Goal: Task Accomplishment & Management: Use online tool/utility

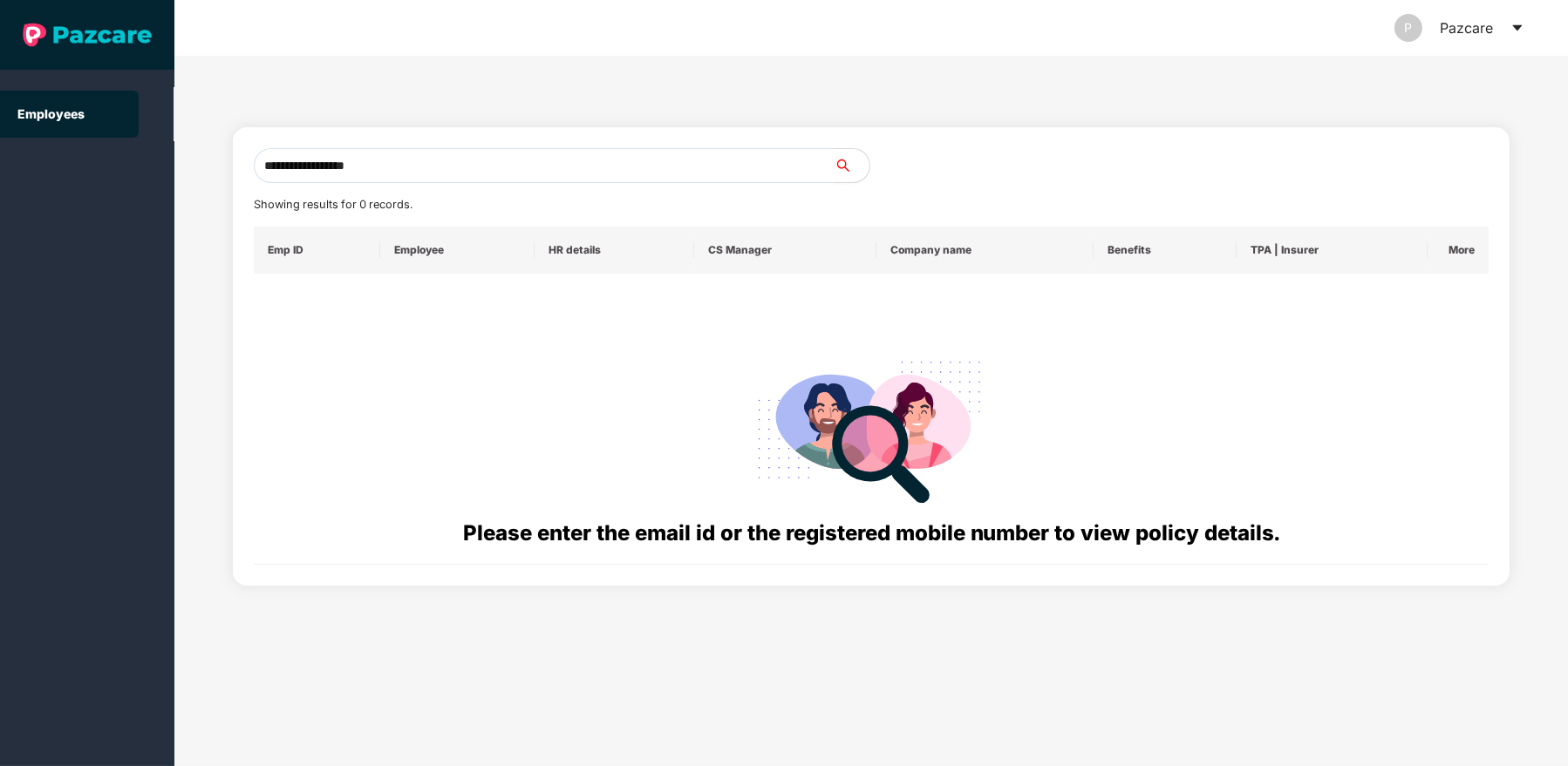
click at [1509, 33] on div "P Pazcare" at bounding box center [1459, 28] width 130 height 56
click at [1516, 27] on icon "caret-down" at bounding box center [1516, 28] width 9 height 7
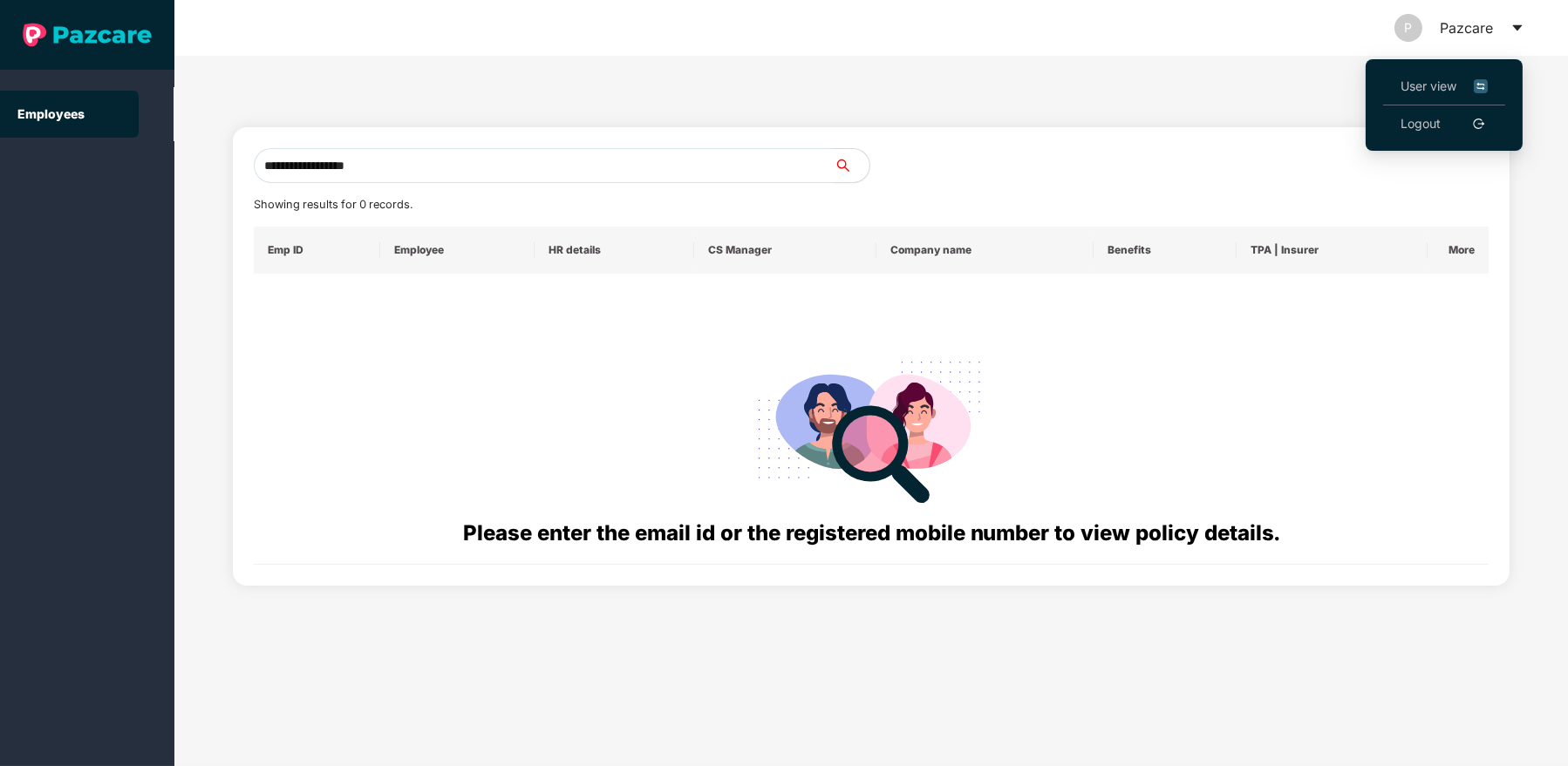
click at [1397, 85] on li "User view" at bounding box center [1443, 87] width 122 height 37
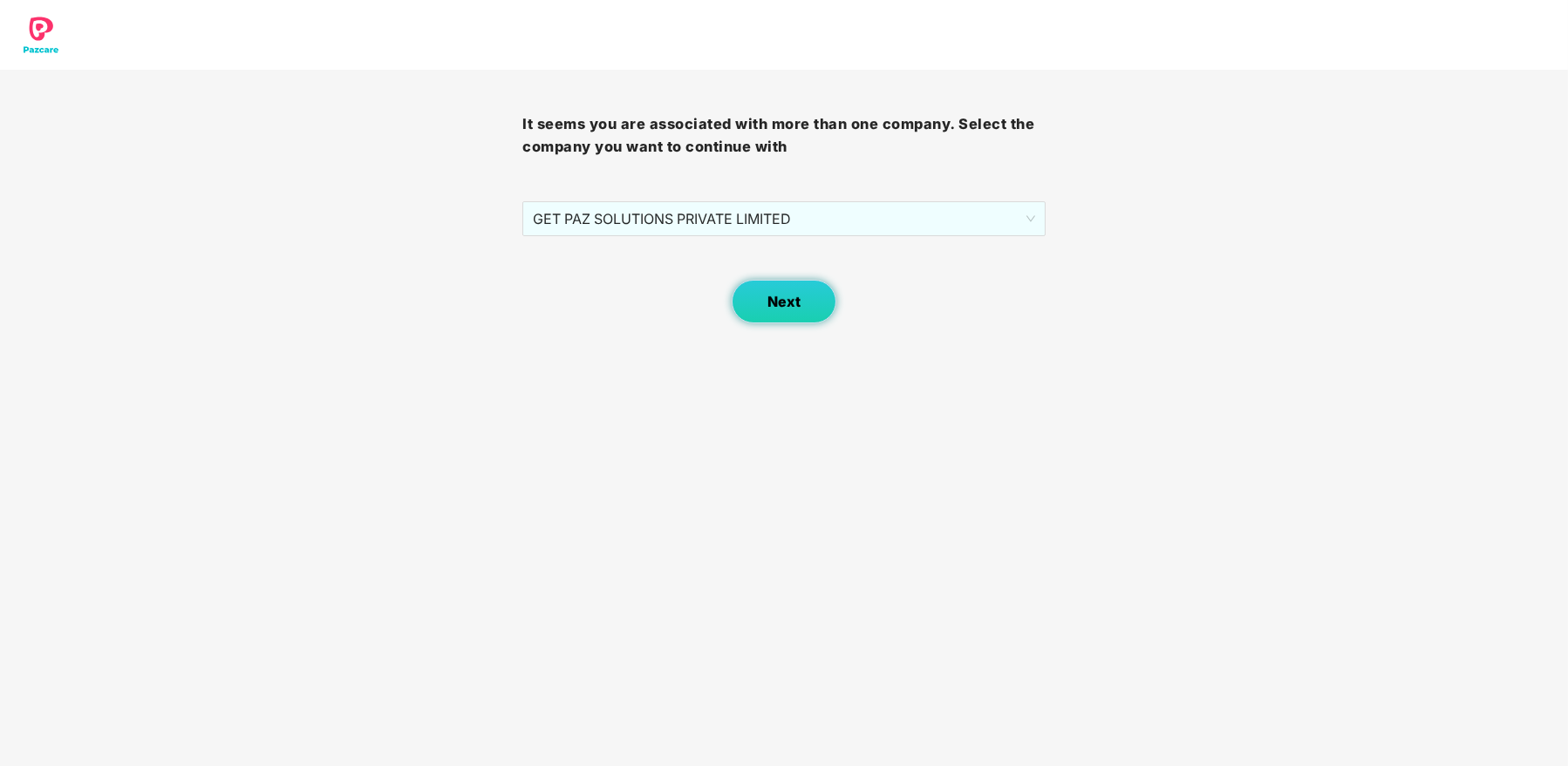
click at [790, 309] on span "Next" at bounding box center [783, 302] width 33 height 17
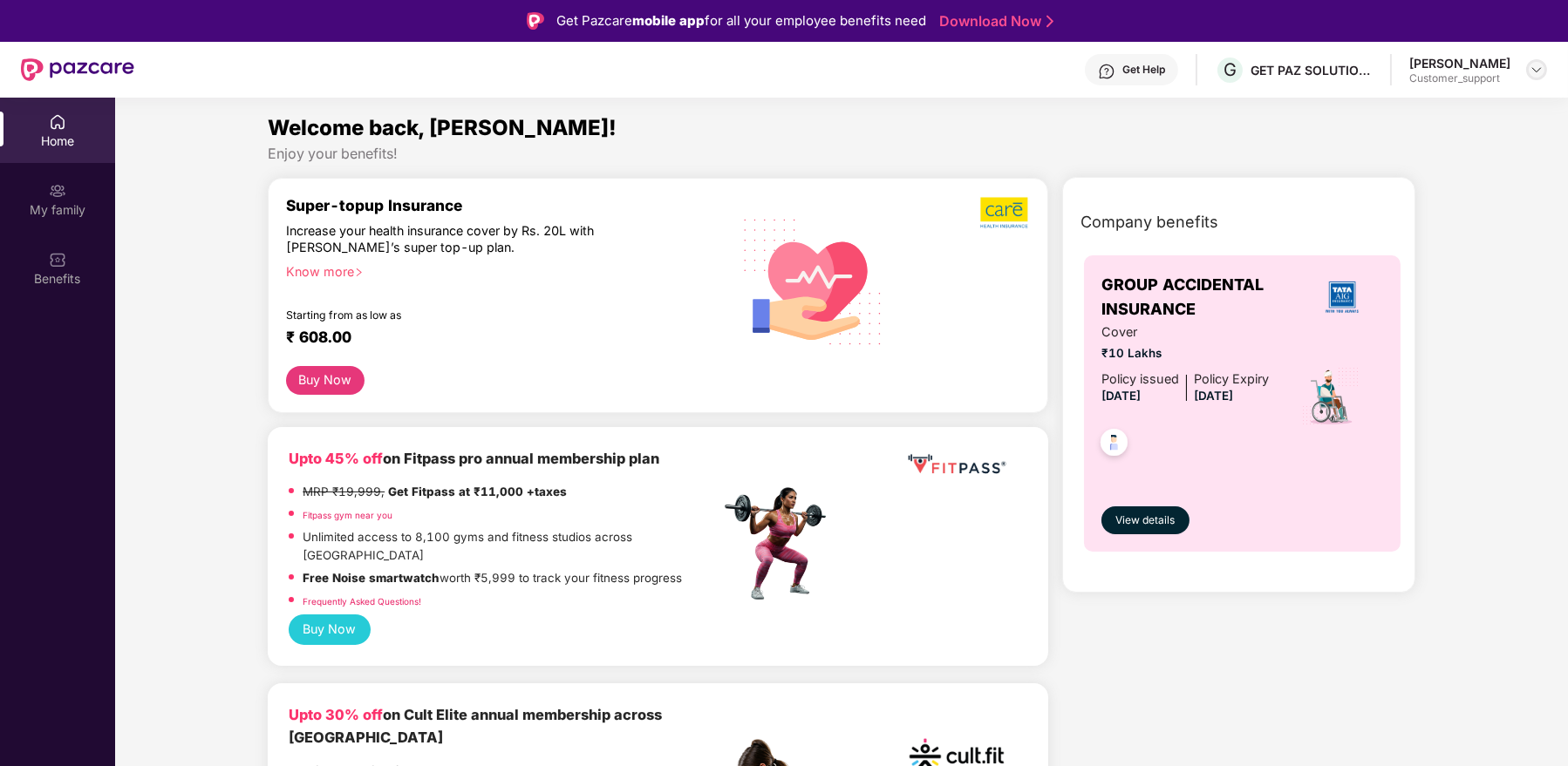
click at [1540, 68] on img at bounding box center [1536, 69] width 14 height 14
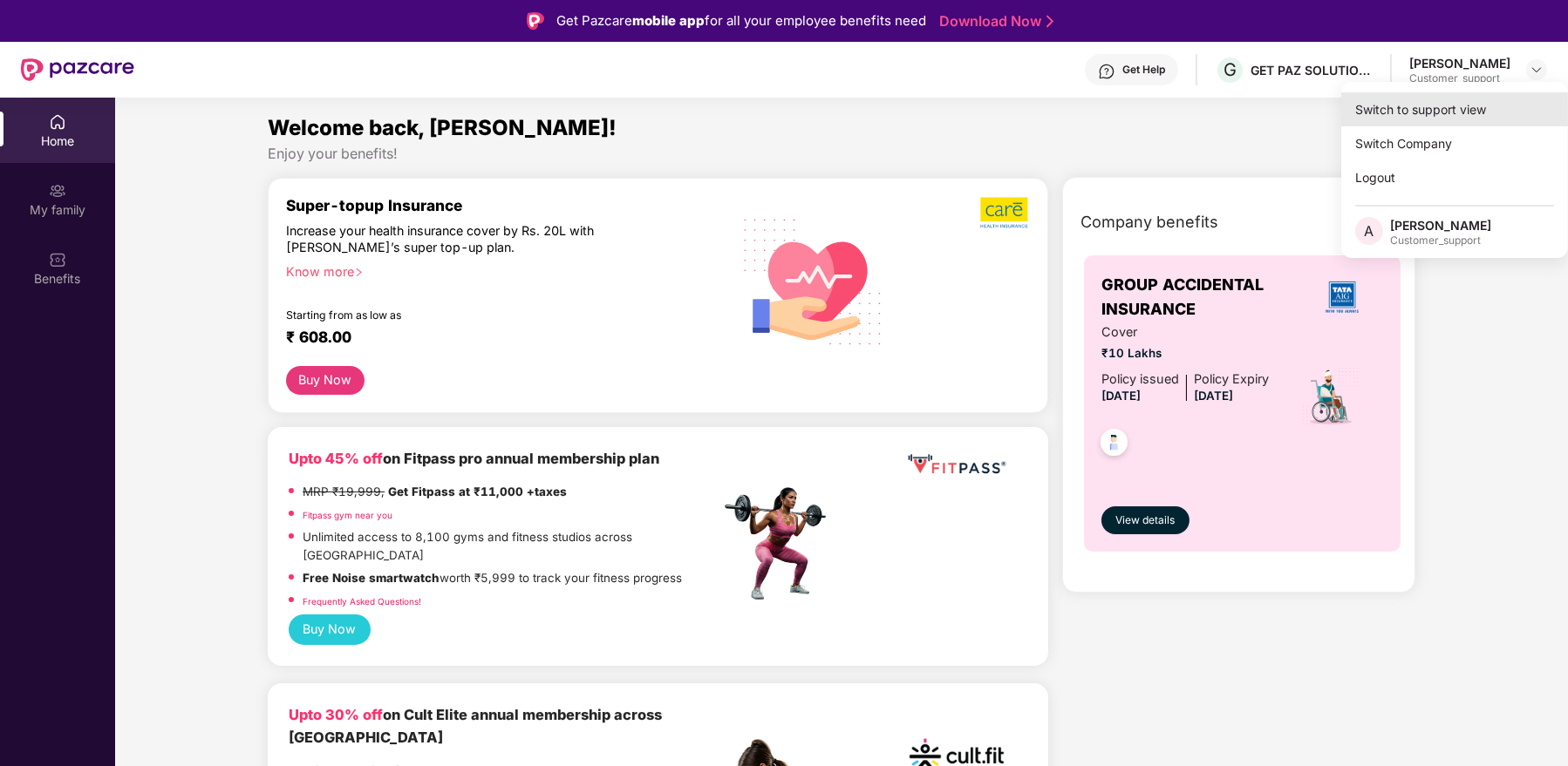
click at [1427, 120] on div "Switch to support view" at bounding box center [1455, 110] width 227 height 34
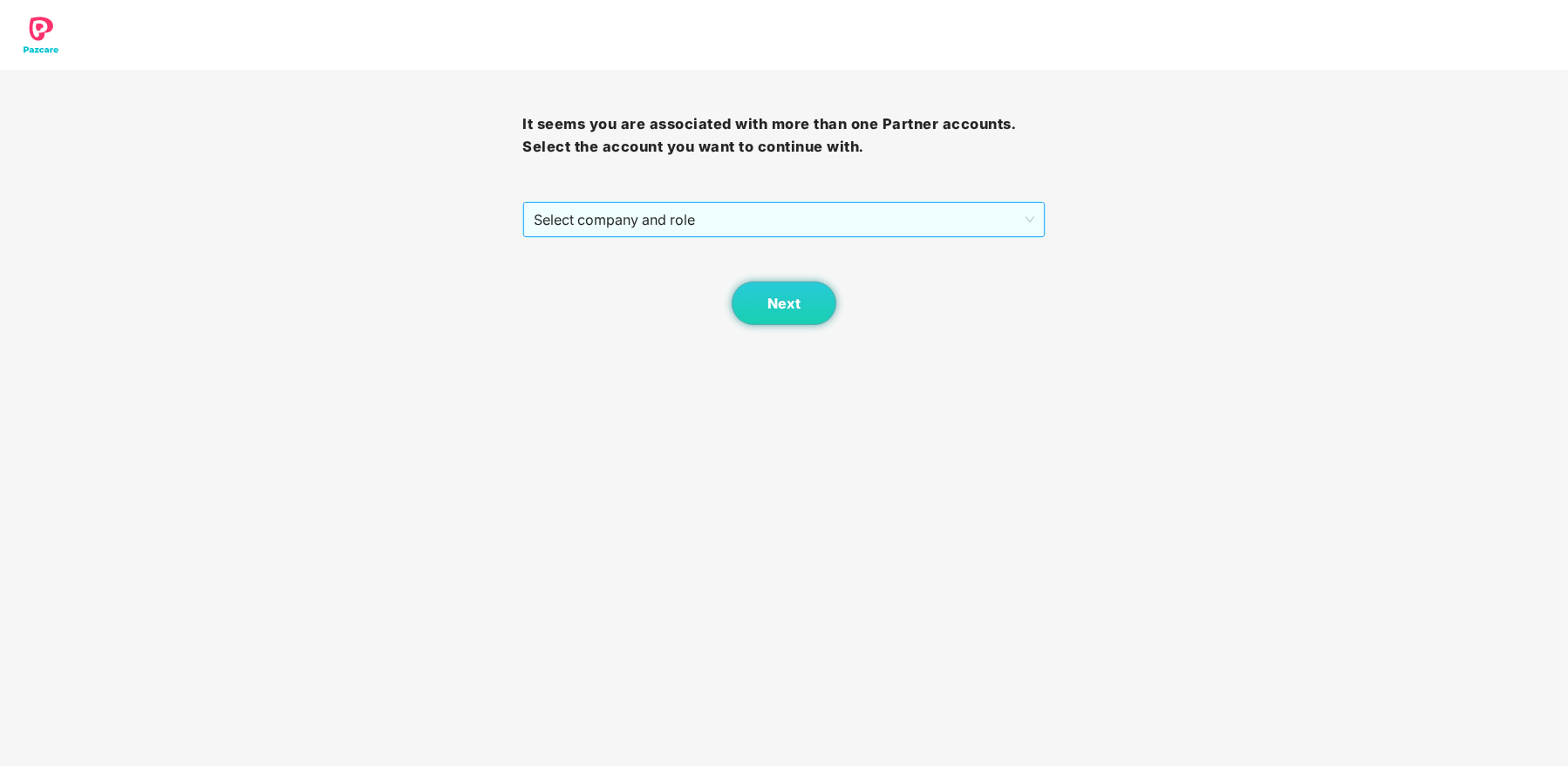
click at [885, 218] on span "Select company and role" at bounding box center [783, 219] width 499 height 33
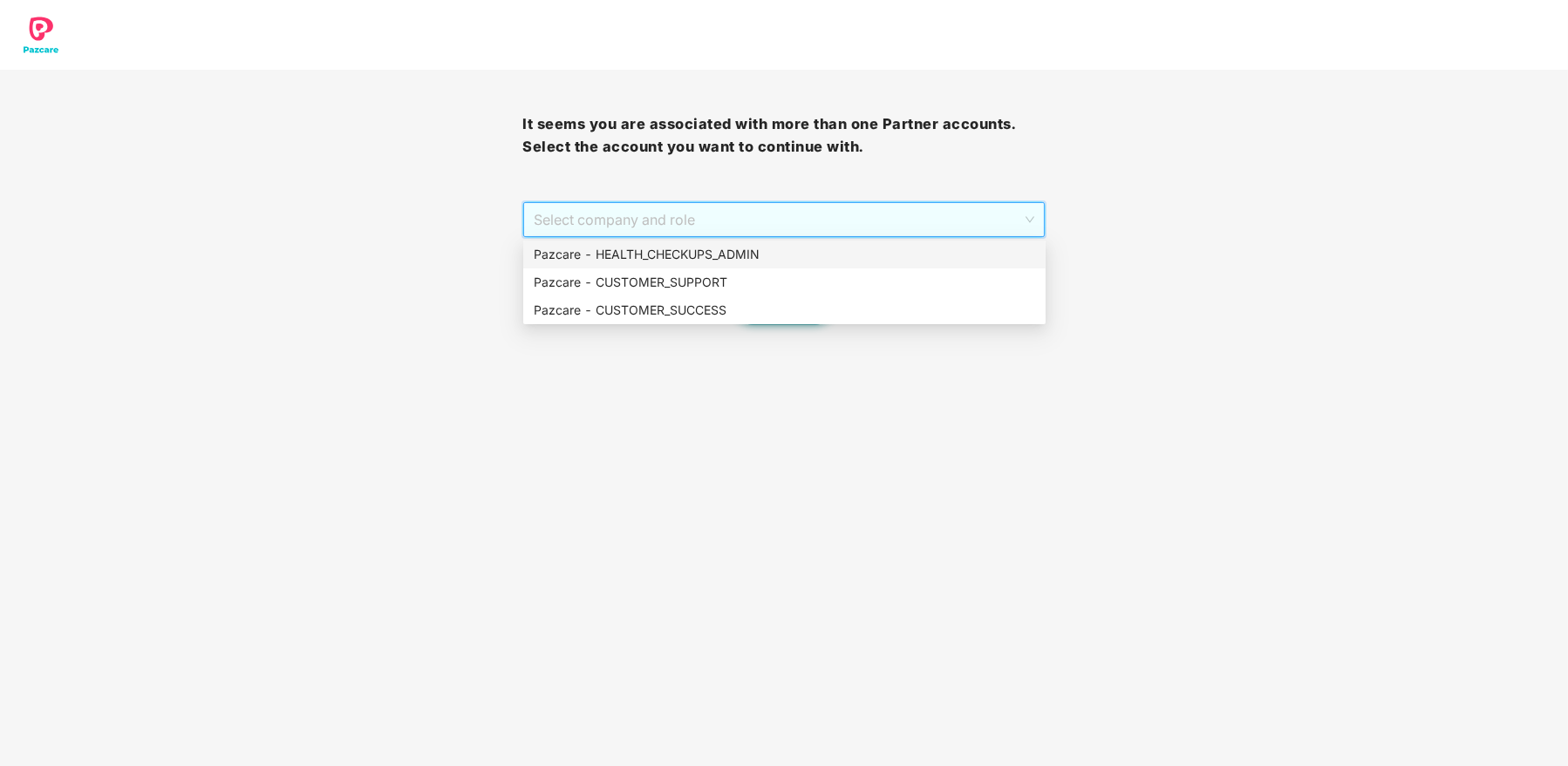
click at [816, 259] on div "Pazcare - HEALTH_CHECKUPS_ADMIN" at bounding box center [784, 255] width 501 height 19
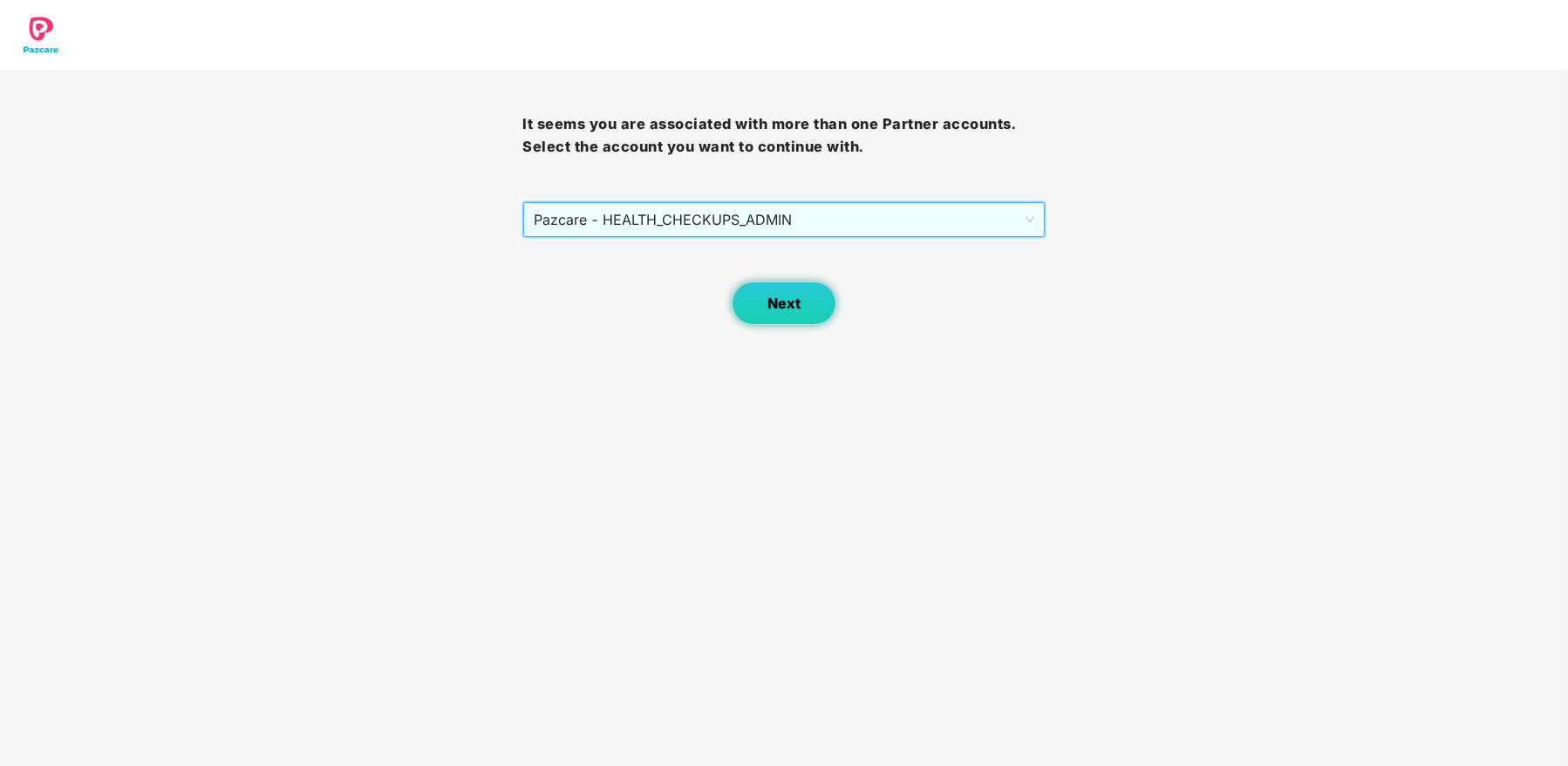
click at [794, 297] on span "Next" at bounding box center [783, 304] width 33 height 17
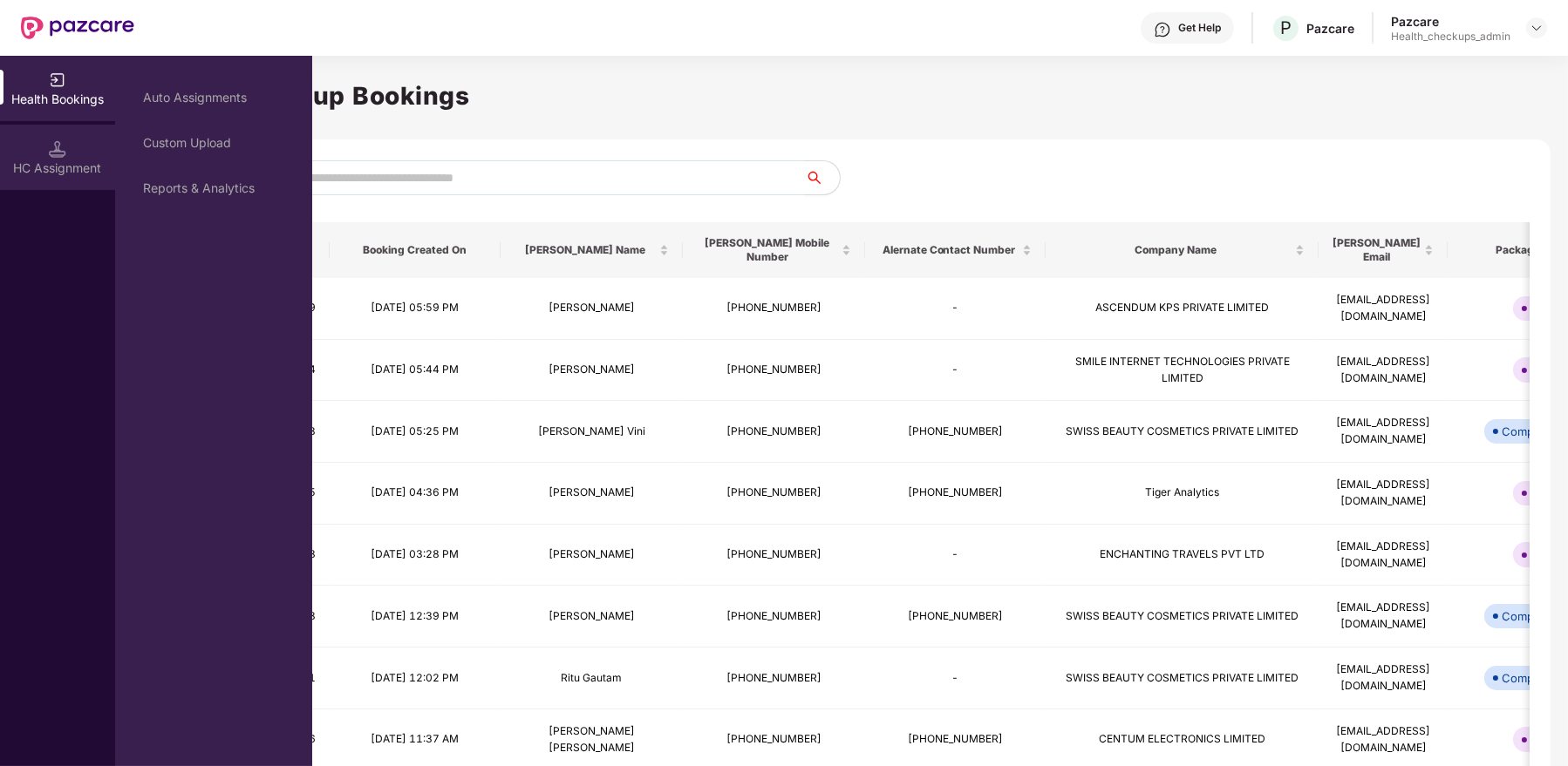
click at [62, 145] on img at bounding box center [57, 149] width 18 height 18
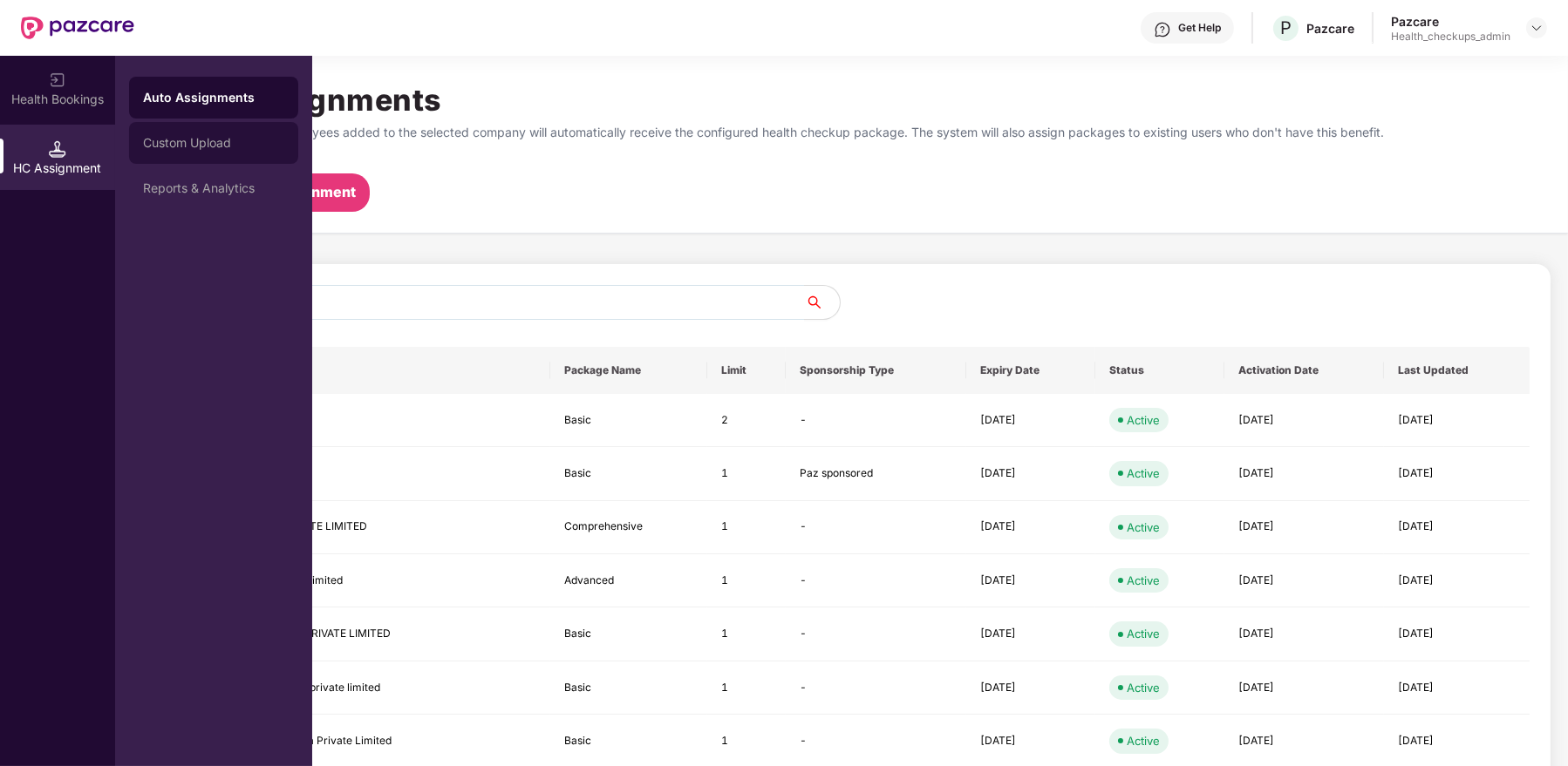
click at [224, 149] on div "Custom Upload" at bounding box center [214, 142] width 141 height 14
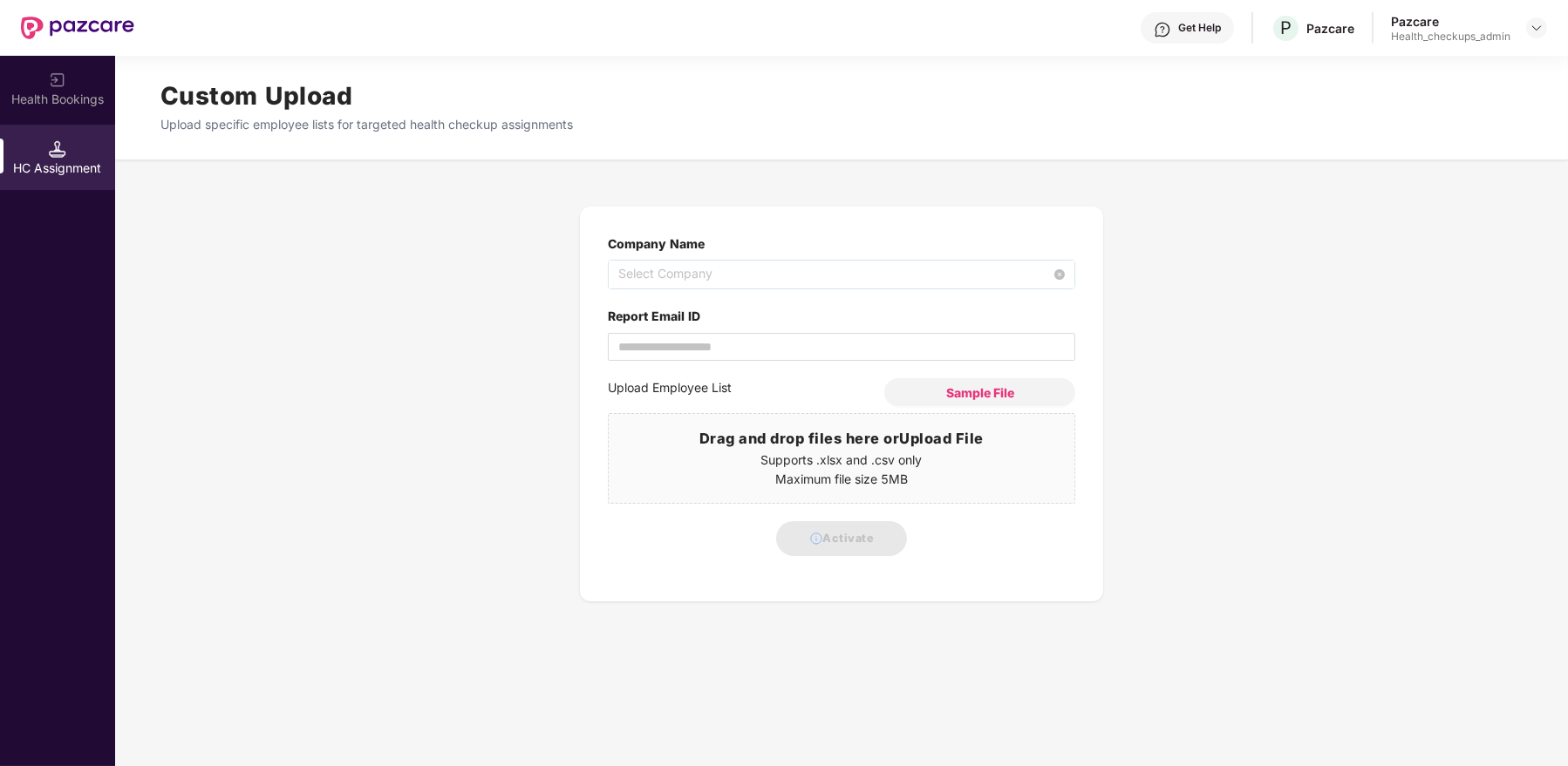
click at [671, 266] on span "Select Company" at bounding box center [841, 274] width 447 height 28
type input "********"
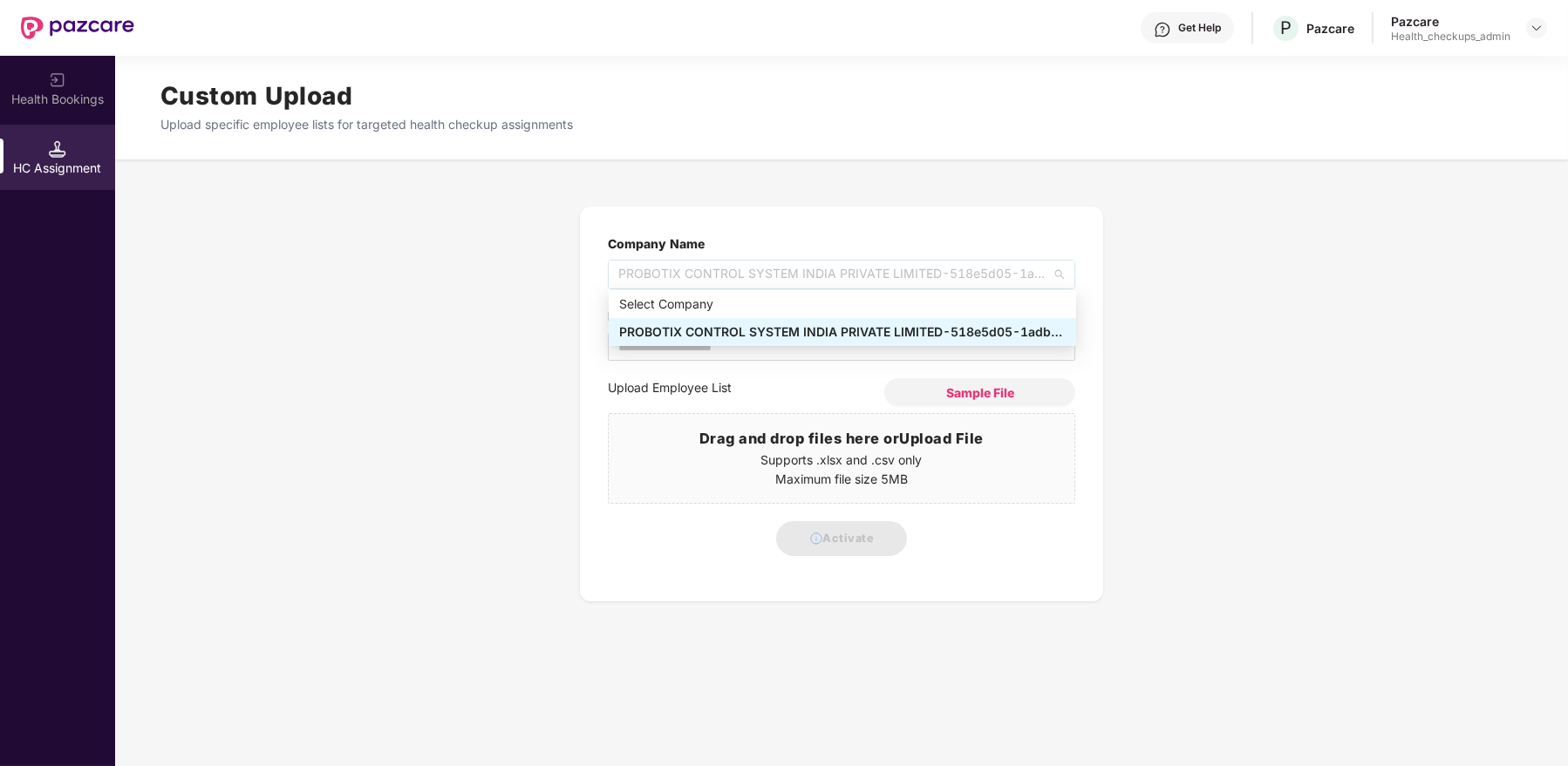
click at [709, 328] on div "PROBOTIX CONTROL SYSTEM INDIA PRIVATE LIMITED - 518e5d05-1adb-4fec-b837-fc180fb…" at bounding box center [842, 331] width 447 height 19
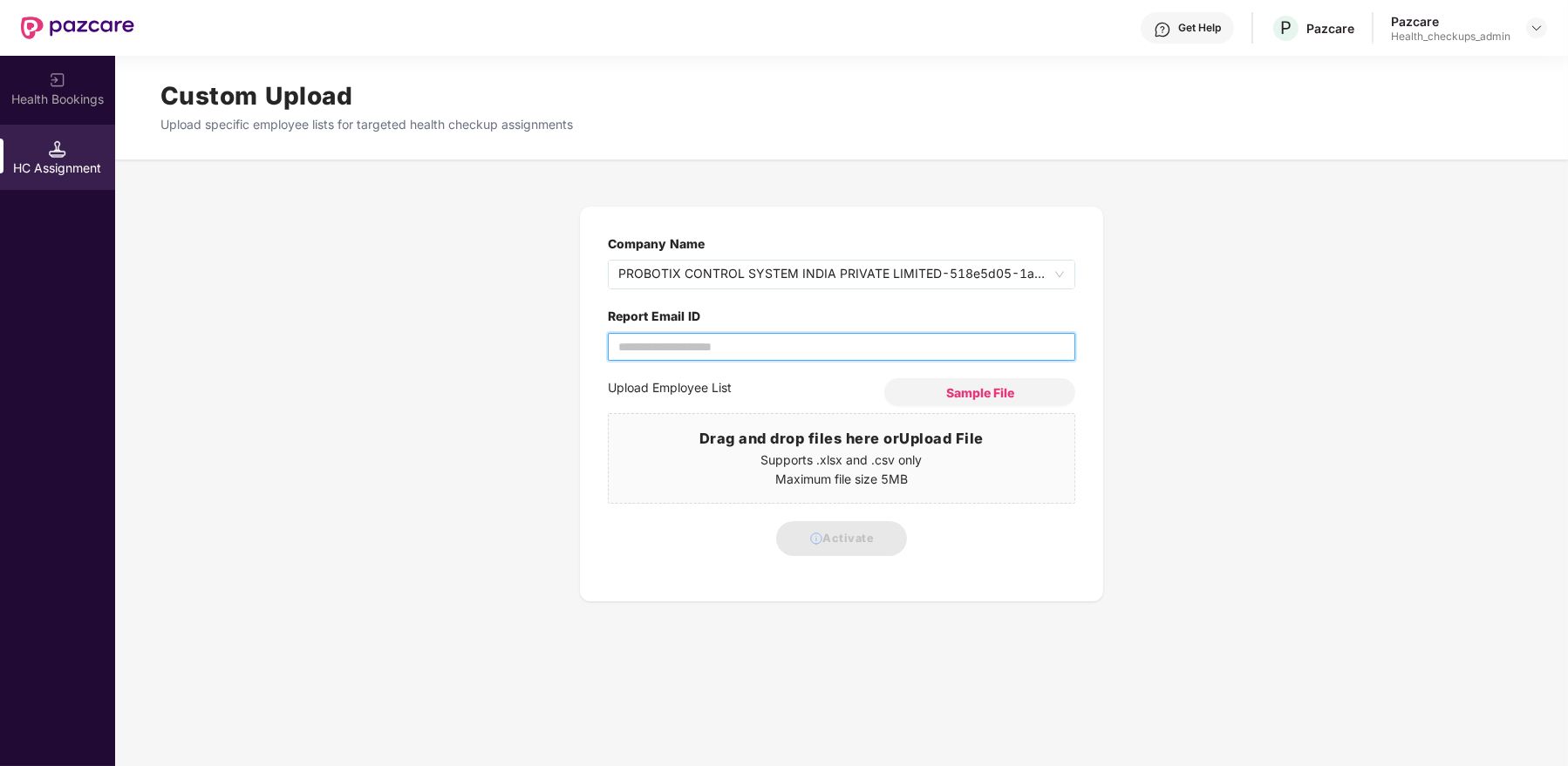
click at [663, 348] on input "Report Email ID" at bounding box center [841, 347] width 467 height 28
type input "**********"
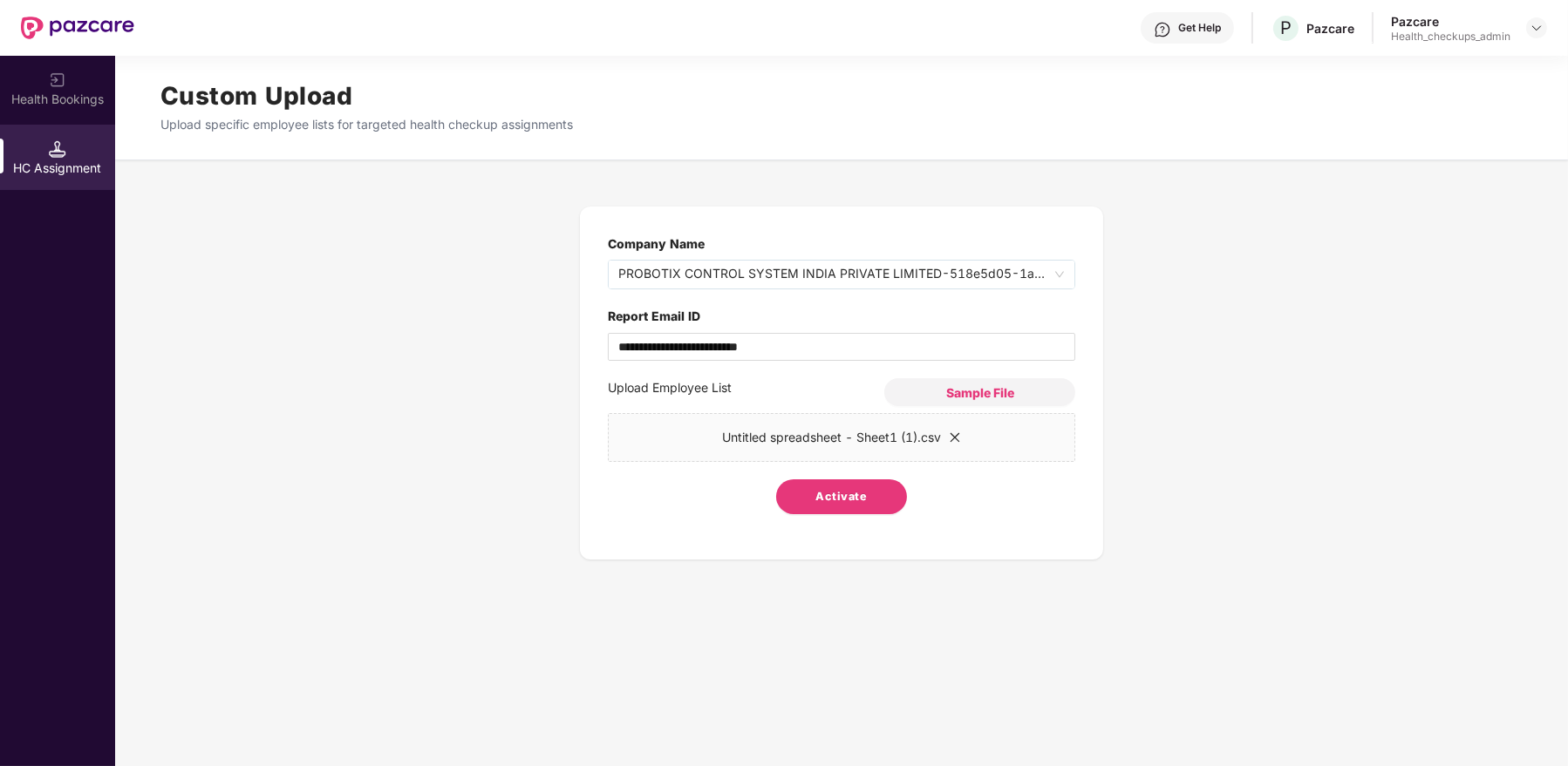
click at [845, 493] on span "Activate" at bounding box center [841, 496] width 52 height 18
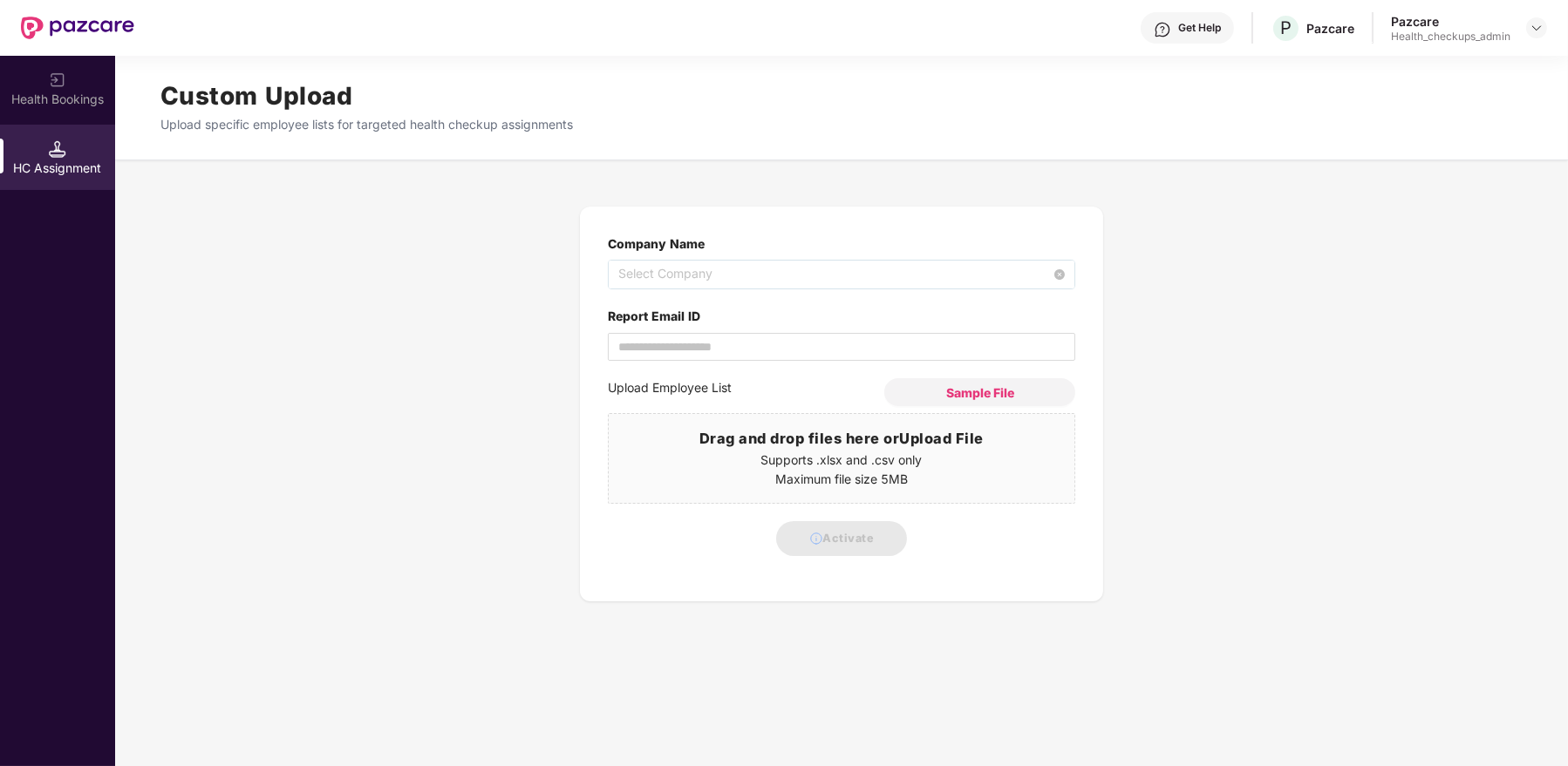
click at [711, 272] on span "Select Company" at bounding box center [841, 274] width 447 height 28
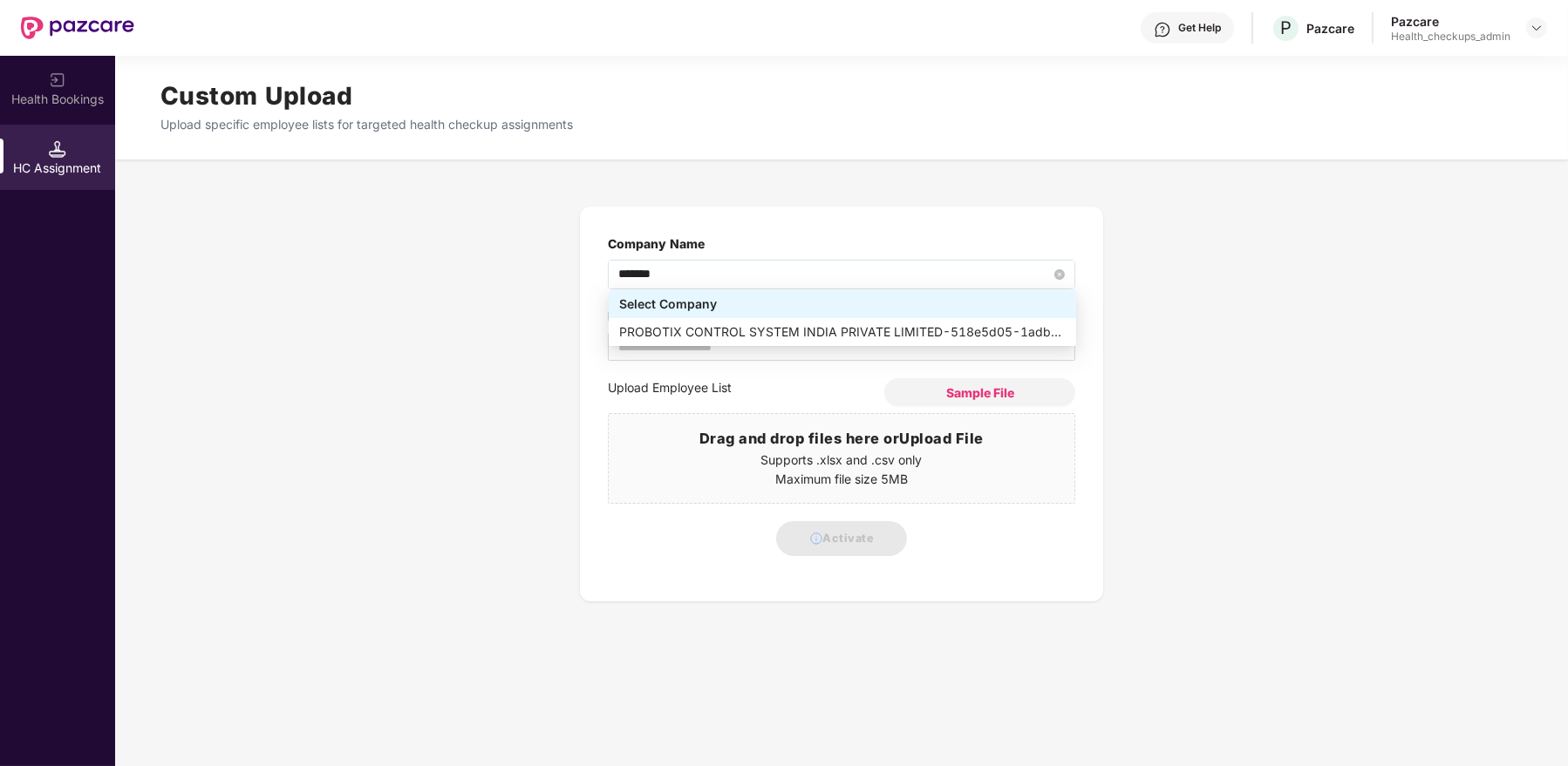
type input "********"
click at [763, 331] on div "CASHFREE PAYMENTS INDIA PVT. LTD. - 6ea31776-b2ad-4b72-bec7-5eb5f1013e7b" at bounding box center [842, 331] width 447 height 19
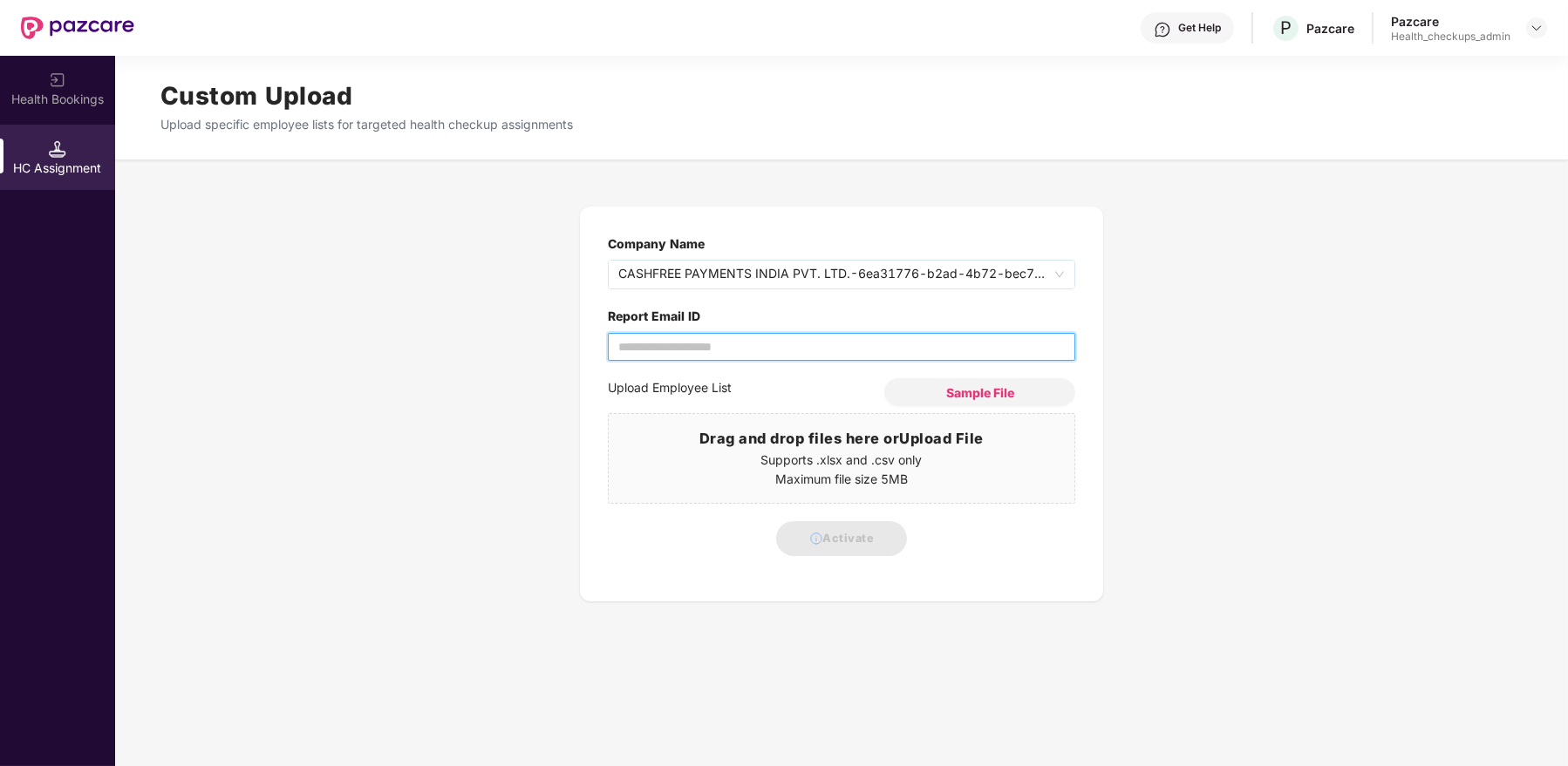
click at [737, 347] on input "Report Email ID" at bounding box center [841, 347] width 467 height 28
type input "**********"
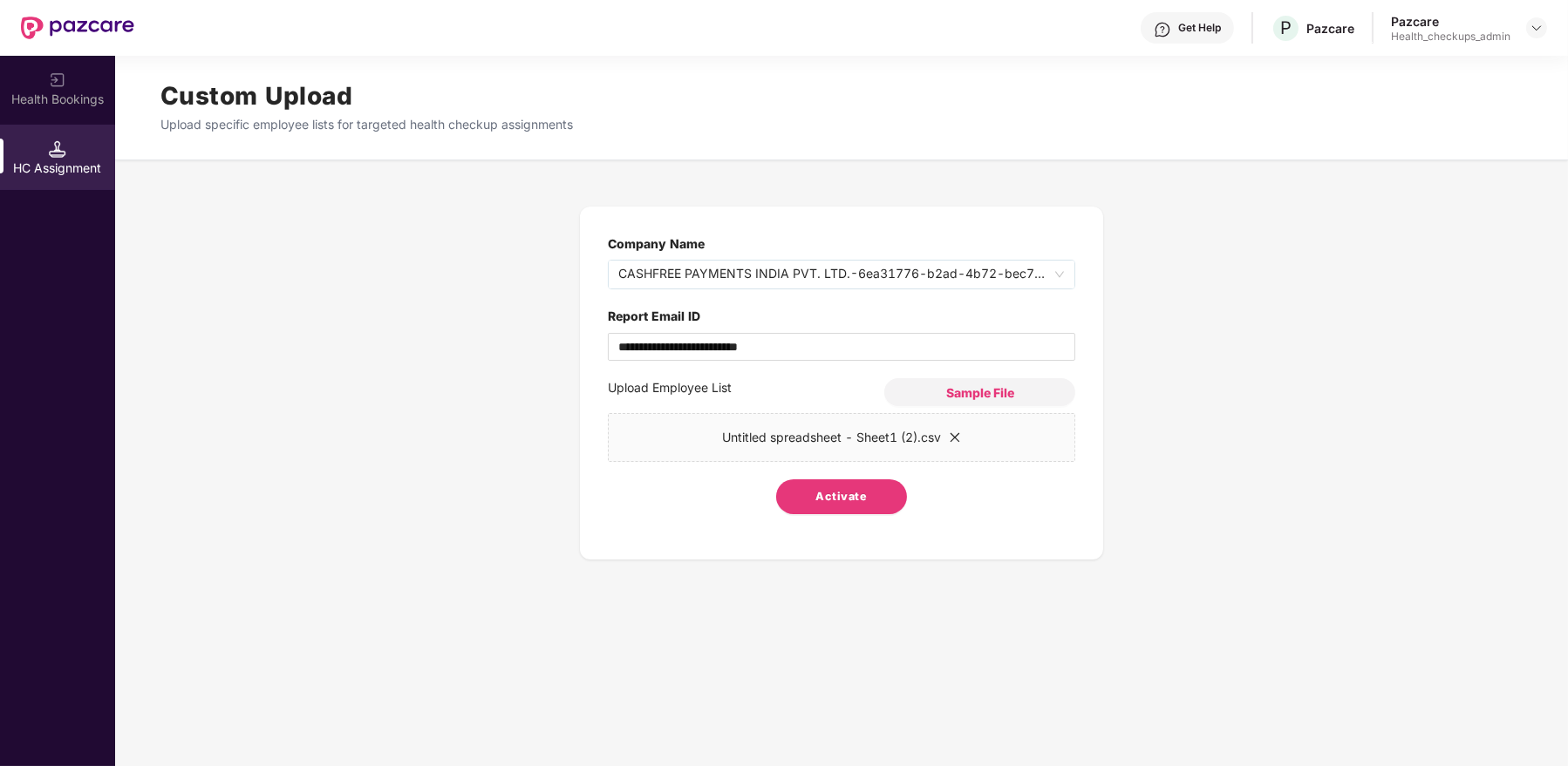
click at [838, 507] on button "Activate" at bounding box center [842, 496] width 131 height 35
